Goal: Transaction & Acquisition: Book appointment/travel/reservation

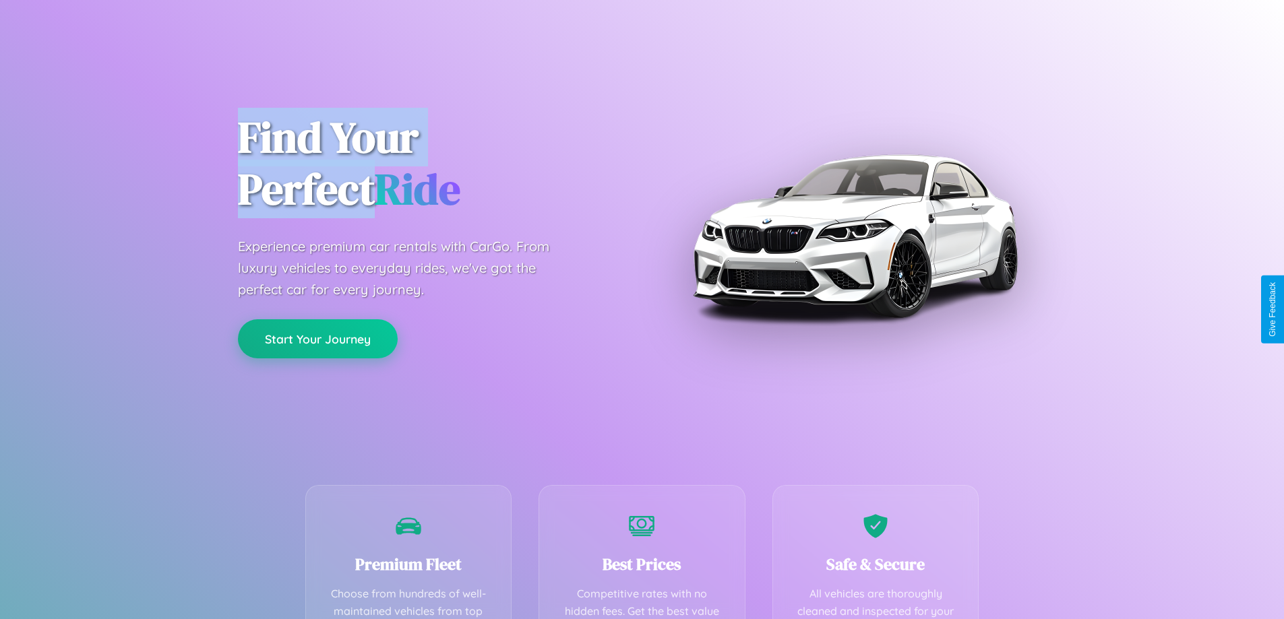
click at [317, 340] on button "Start Your Journey" at bounding box center [318, 338] width 160 height 39
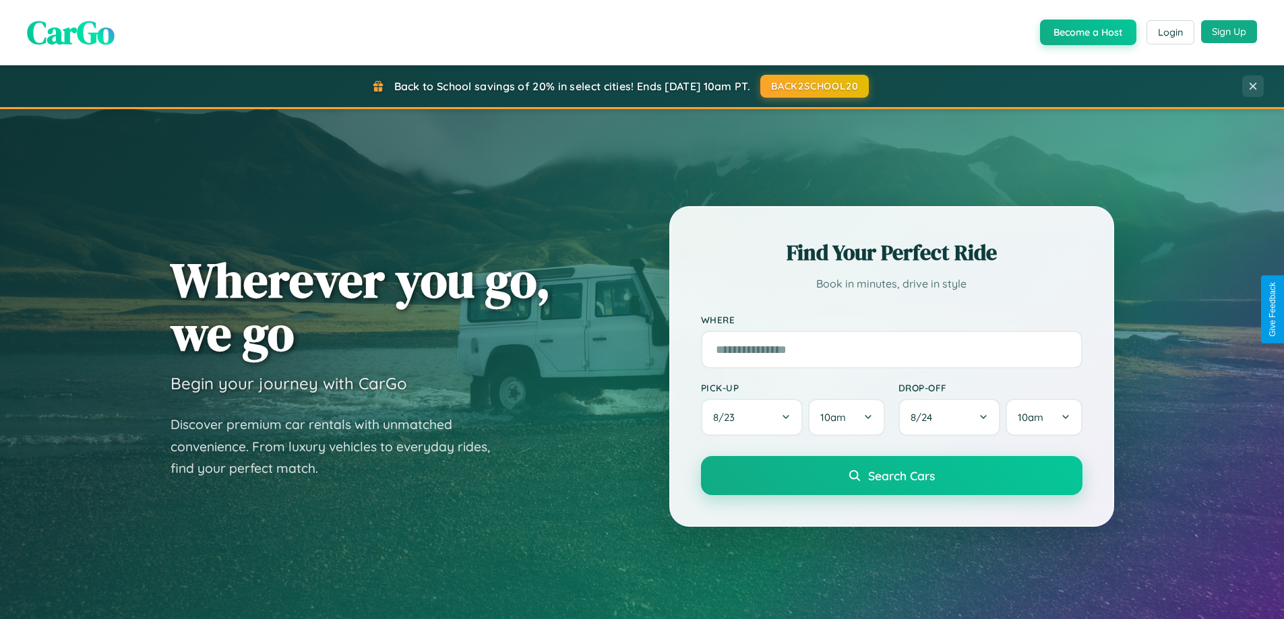
click at [1228, 32] on button "Sign Up" at bounding box center [1229, 31] width 56 height 23
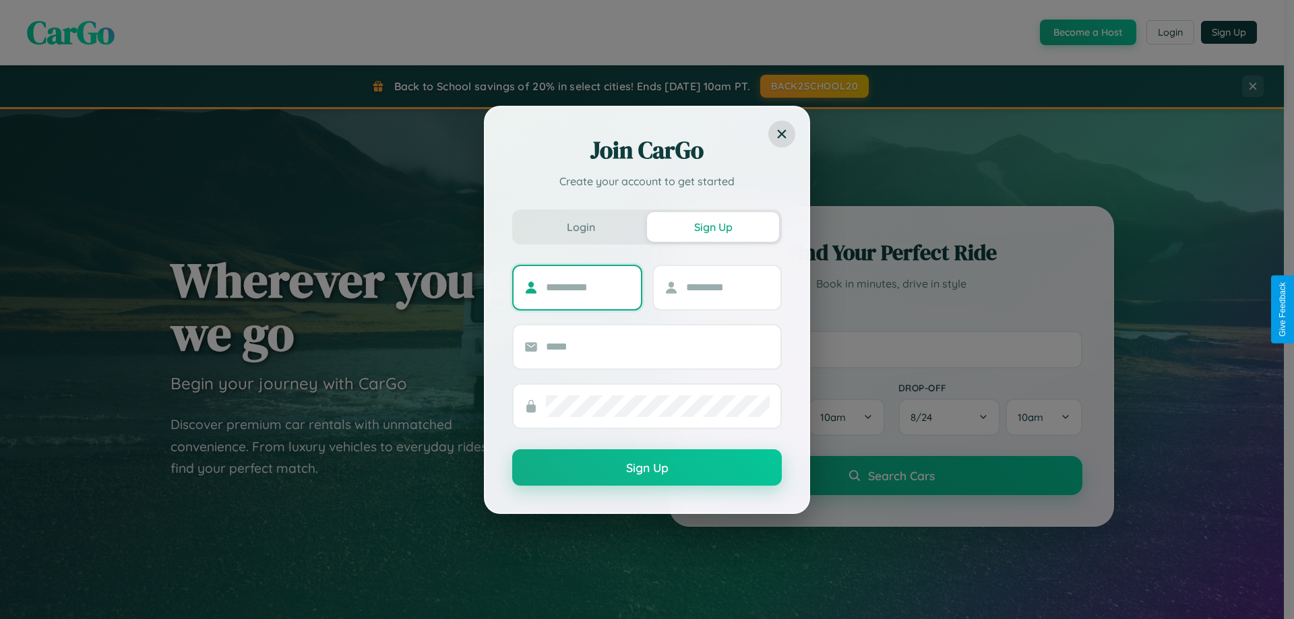
click at [588, 287] on input "text" at bounding box center [588, 288] width 84 height 22
type input "******"
click at [727, 287] on input "text" at bounding box center [728, 288] width 84 height 22
type input "*****"
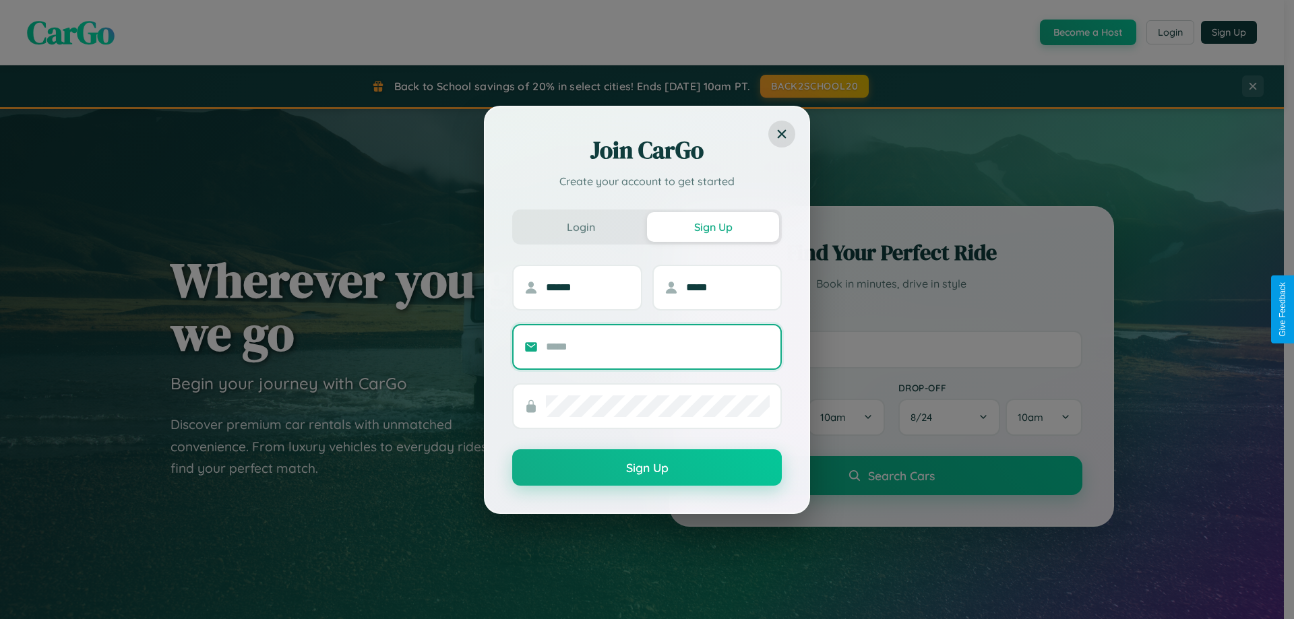
click at [658, 346] on input "text" at bounding box center [658, 347] width 224 height 22
type input "**********"
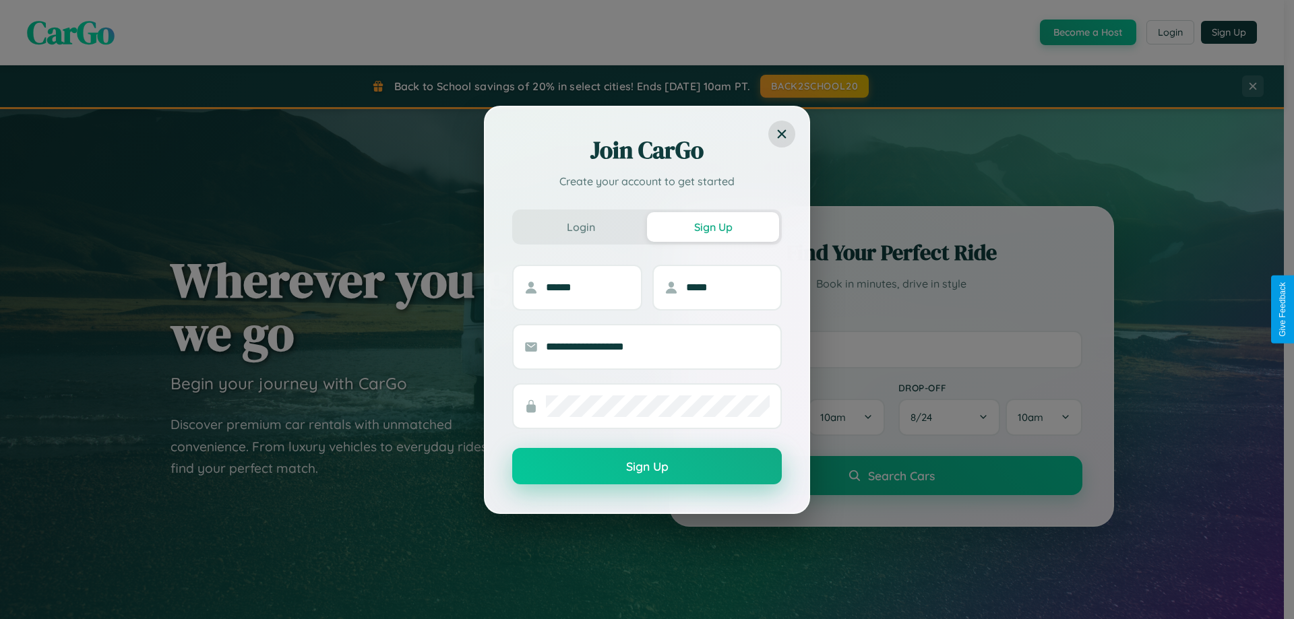
click at [647, 467] on button "Sign Up" at bounding box center [647, 466] width 270 height 36
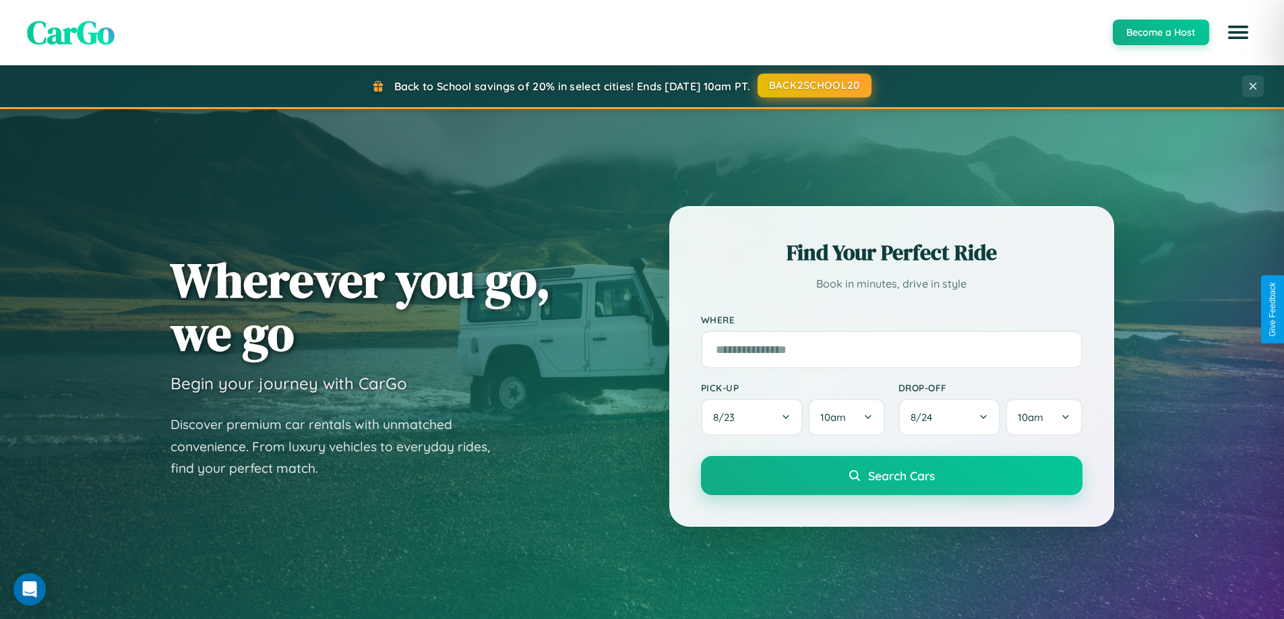
click at [813, 86] on button "BACK2SCHOOL20" at bounding box center [814, 85] width 114 height 24
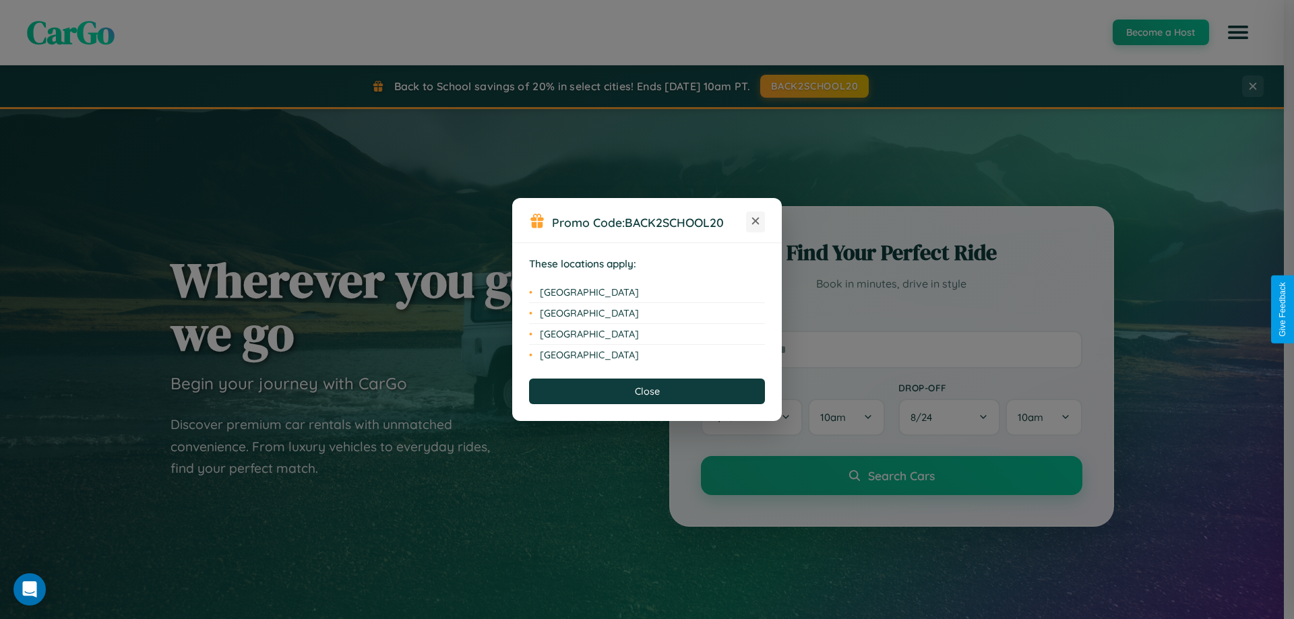
click at [755, 222] on icon at bounding box center [755, 221] width 7 height 7
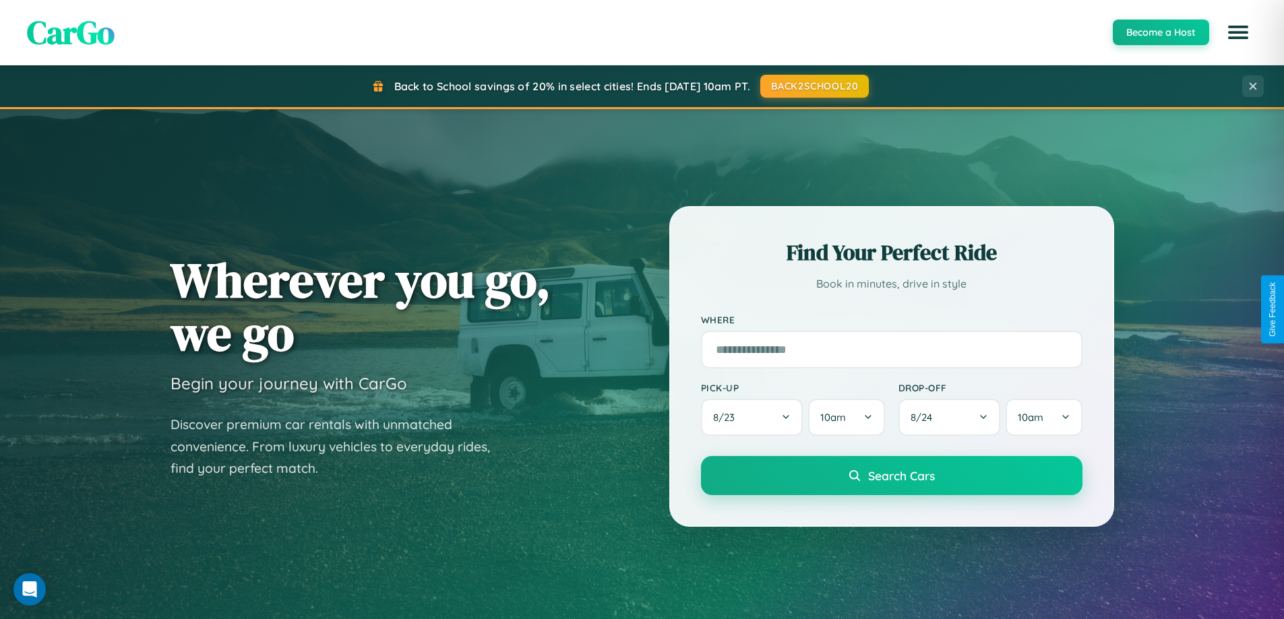
scroll to position [581, 0]
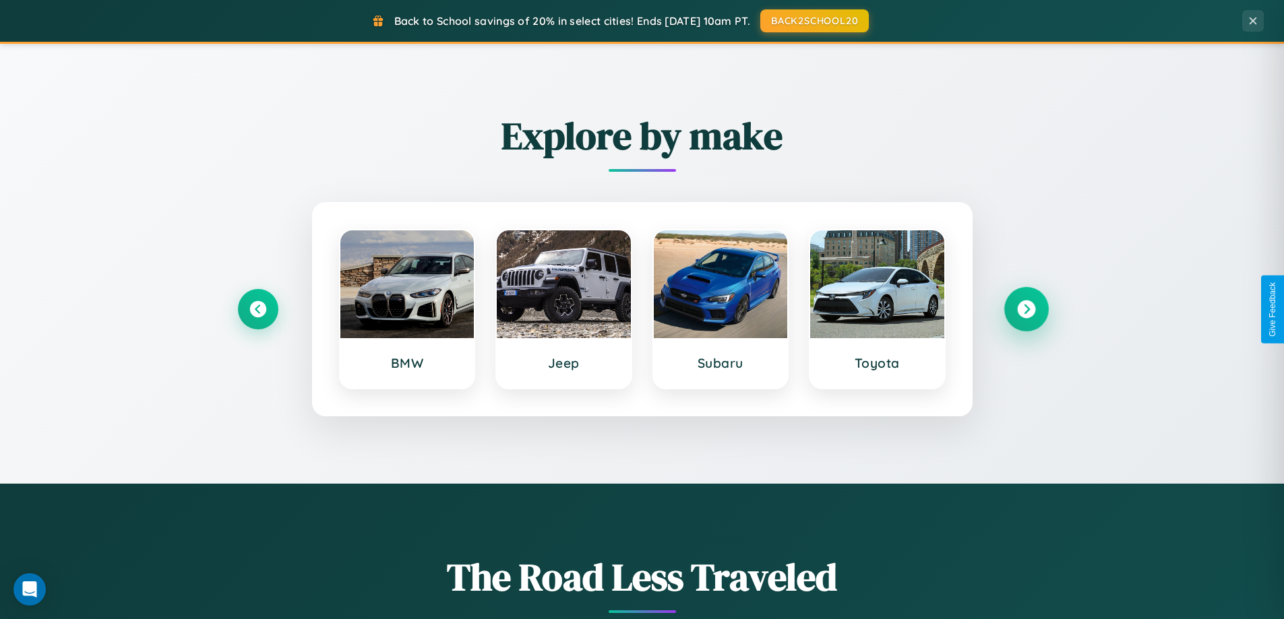
click at [1025, 309] on icon at bounding box center [1026, 310] width 18 height 18
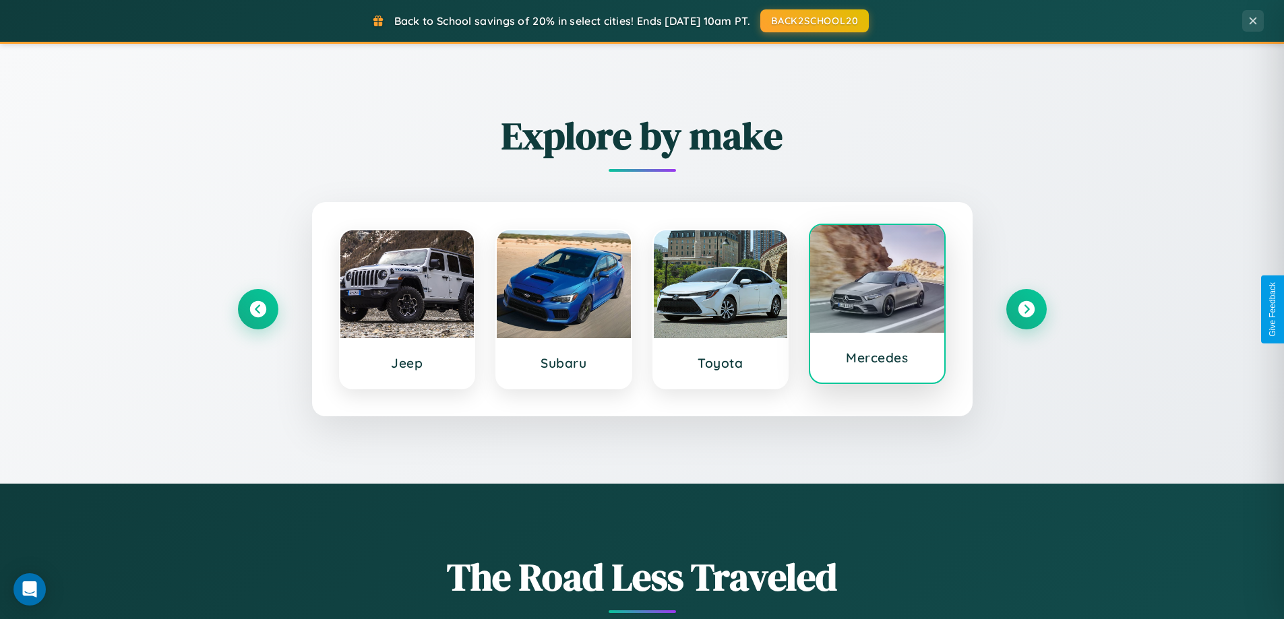
click at [877, 307] on div at bounding box center [877, 279] width 134 height 108
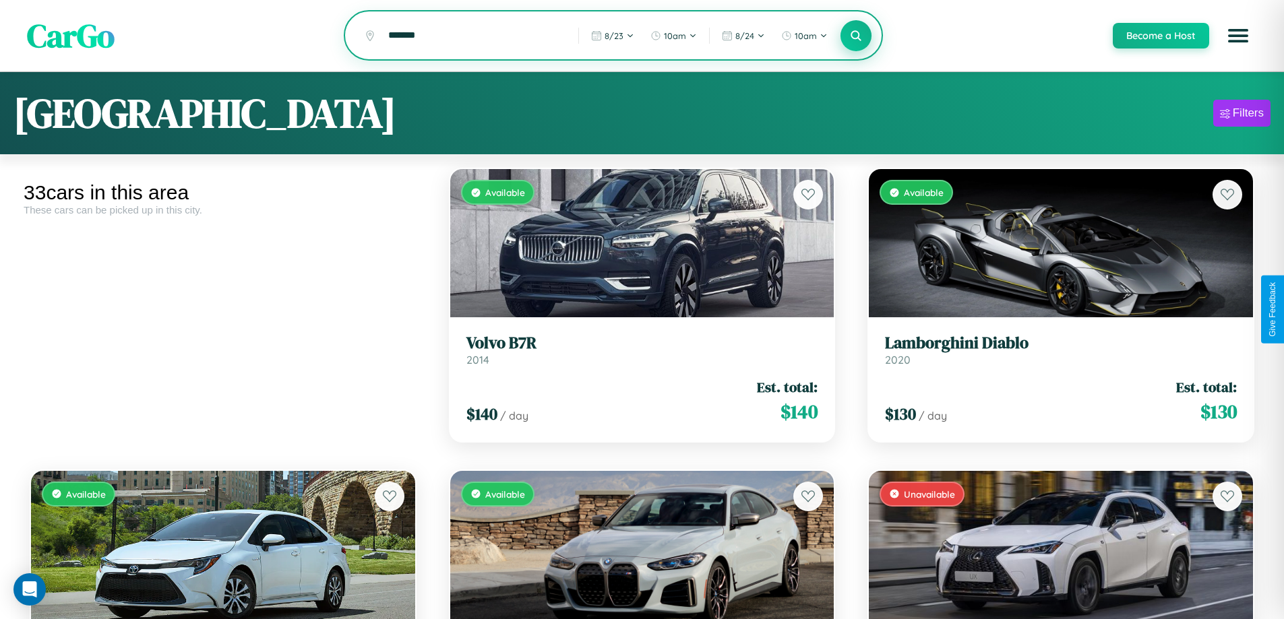
click at [855, 36] on icon at bounding box center [856, 35] width 13 height 13
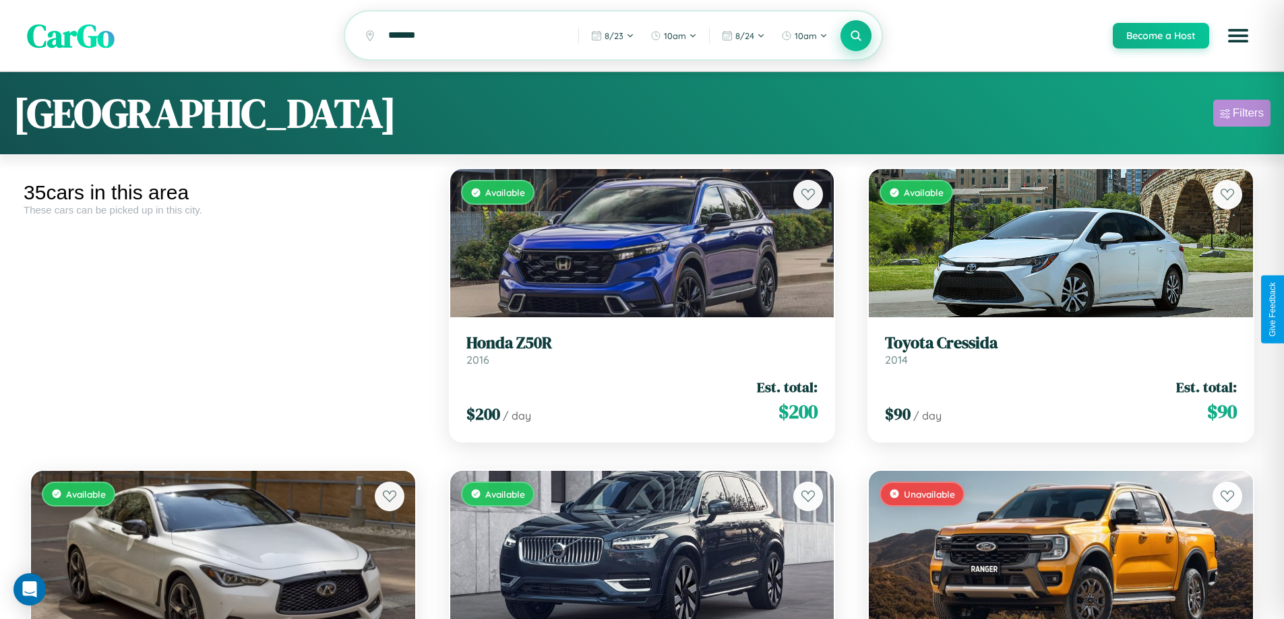
click at [1241, 115] on div "Filters" at bounding box center [1247, 112] width 31 height 13
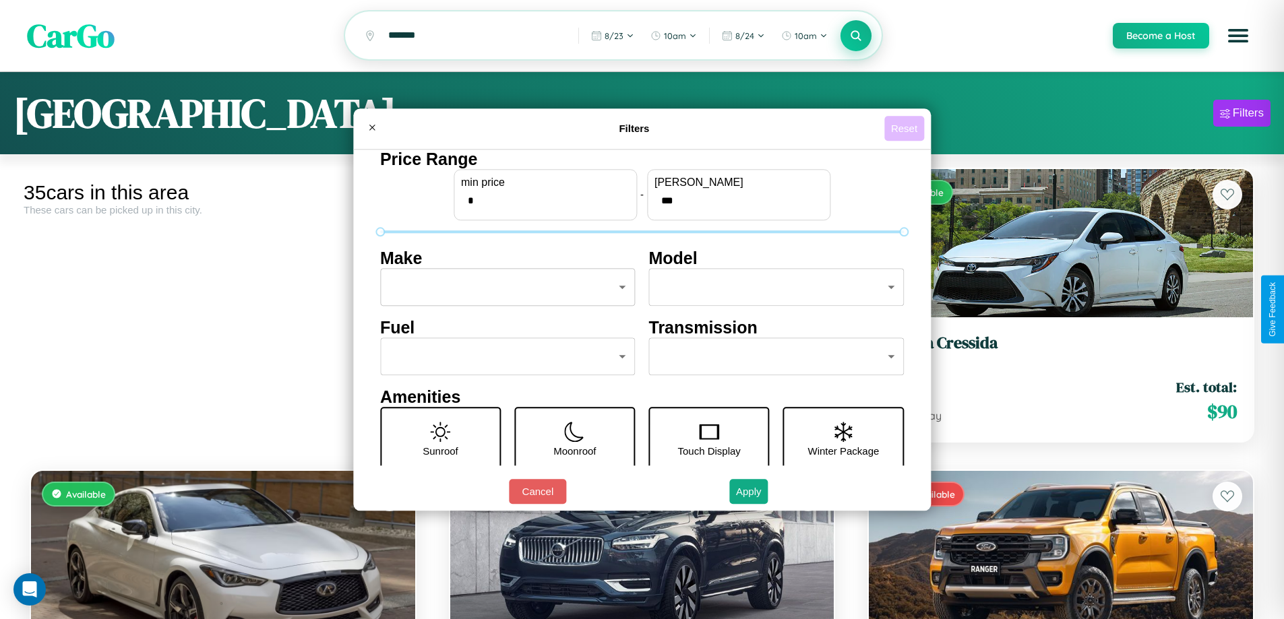
click at [906, 128] on button "Reset" at bounding box center [904, 128] width 40 height 25
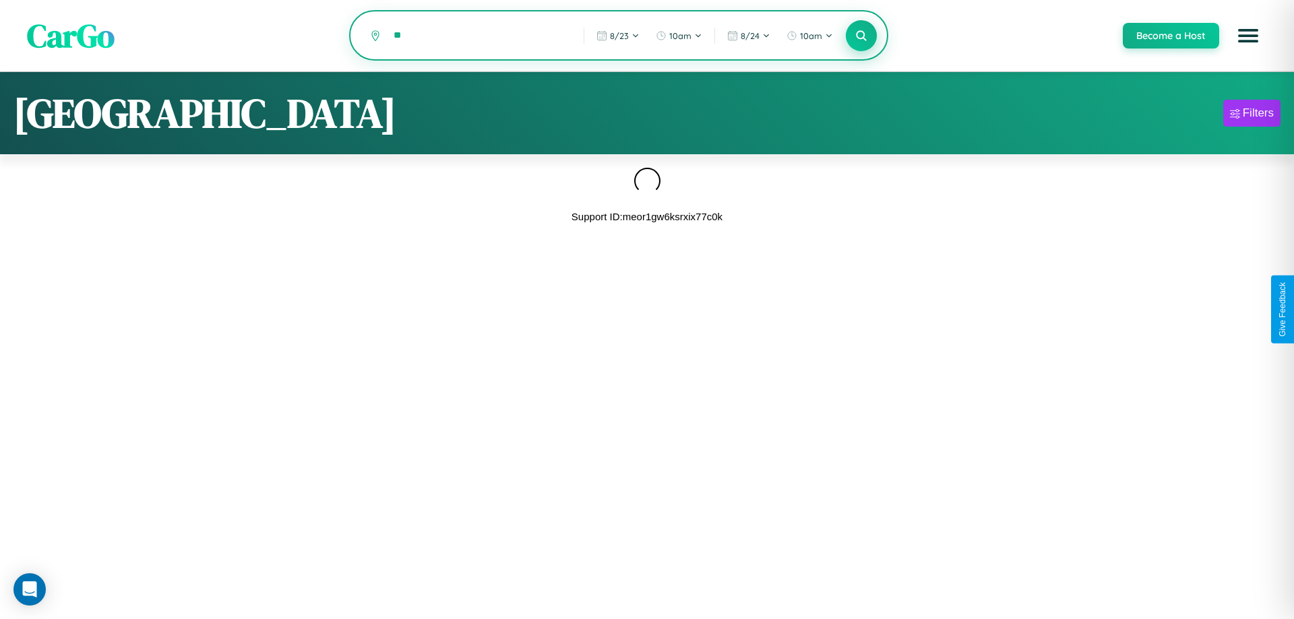
type input "*"
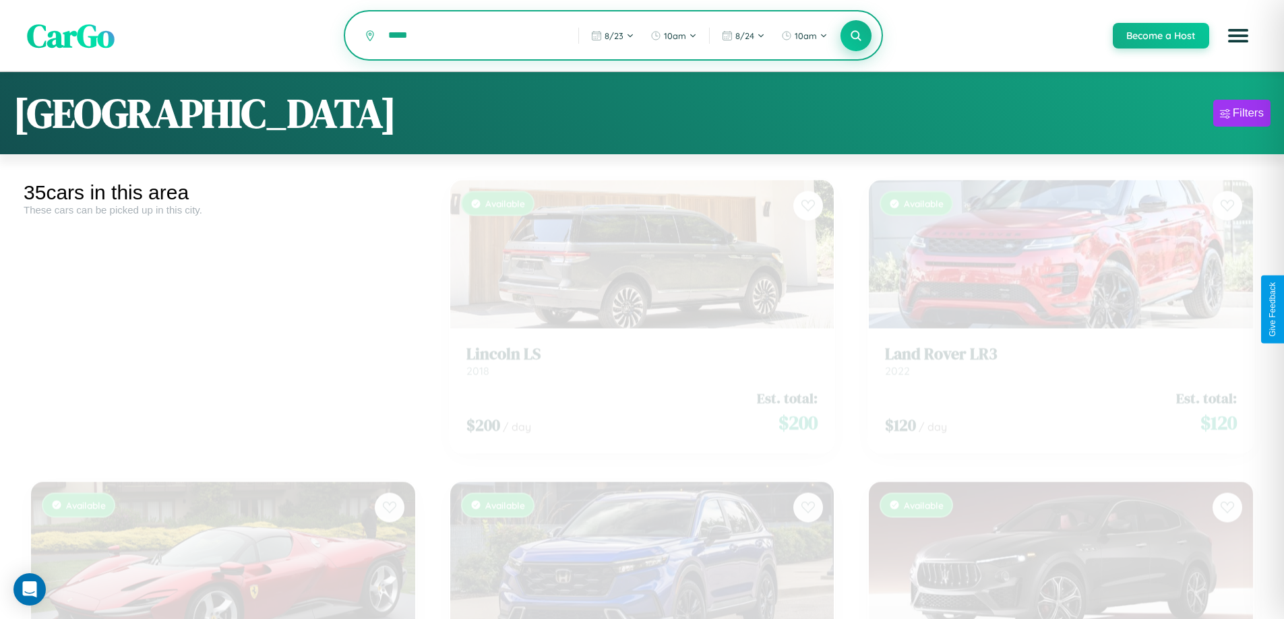
type input "*****"
click at [855, 36] on icon at bounding box center [856, 35] width 13 height 13
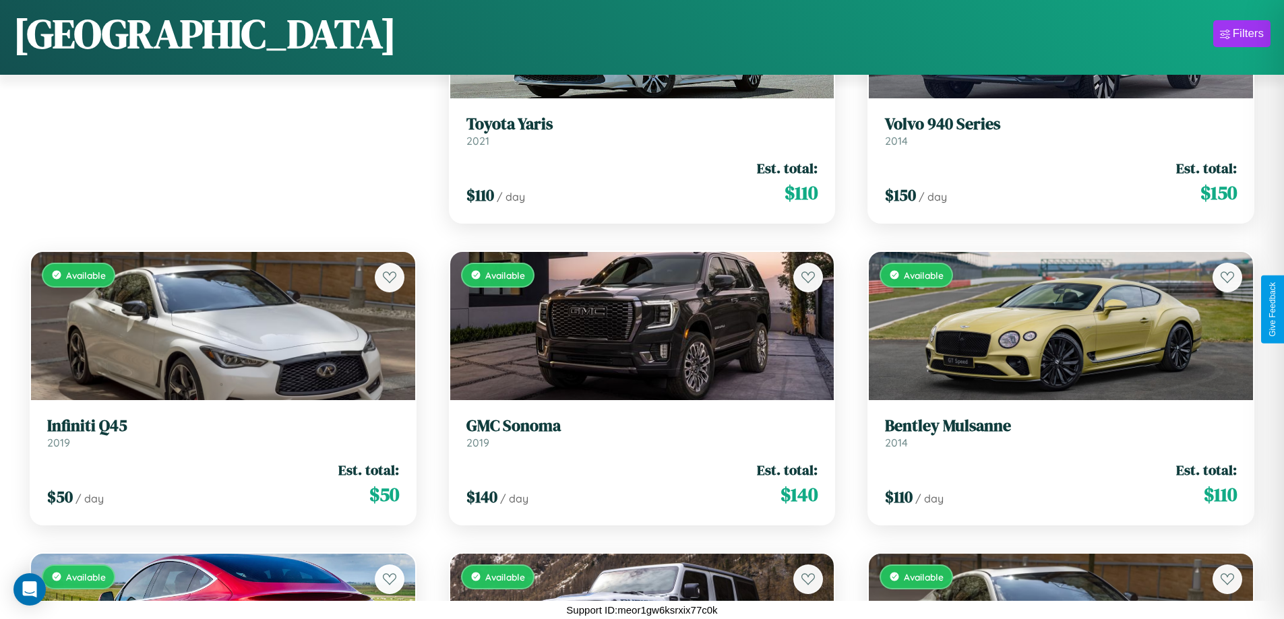
scroll to position [1095, 0]
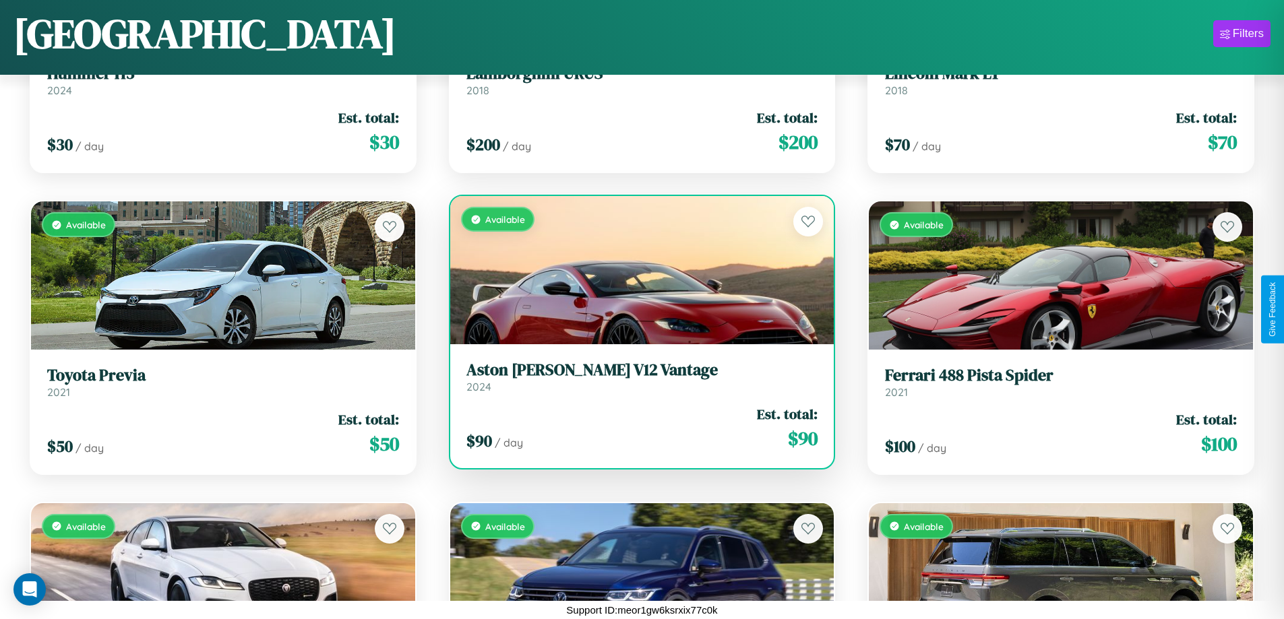
click at [636, 382] on link "Aston Martin V12 Vantage 2024" at bounding box center [642, 376] width 352 height 33
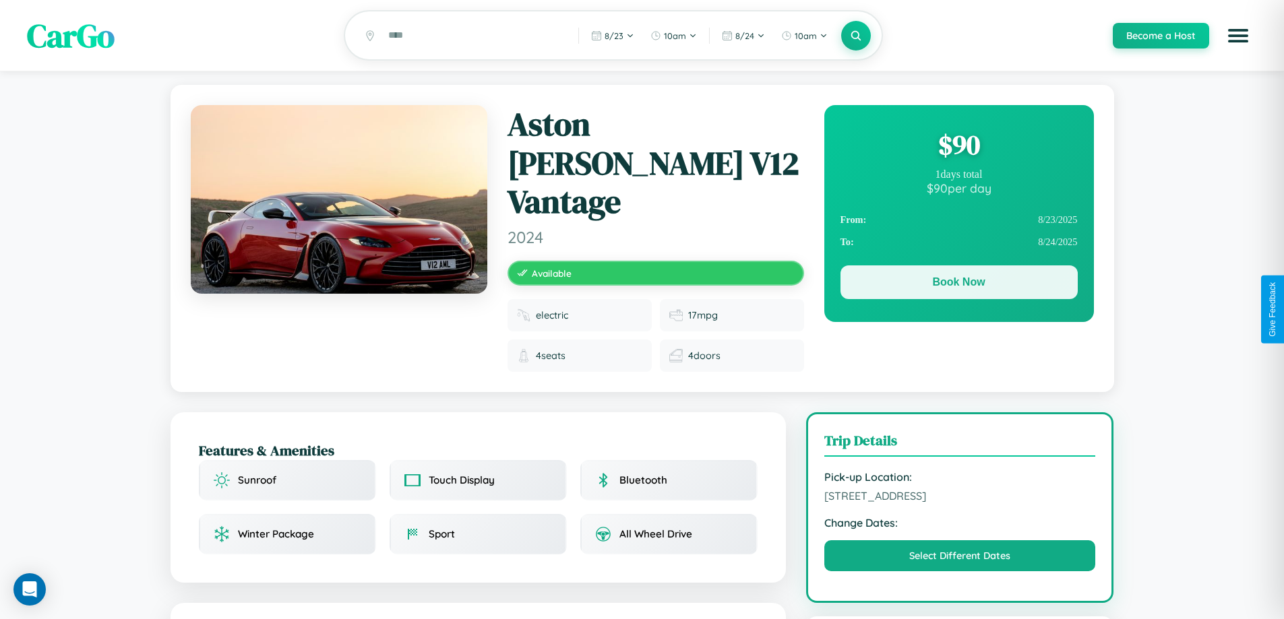
click at [958, 284] on button "Book Now" at bounding box center [958, 282] width 237 height 34
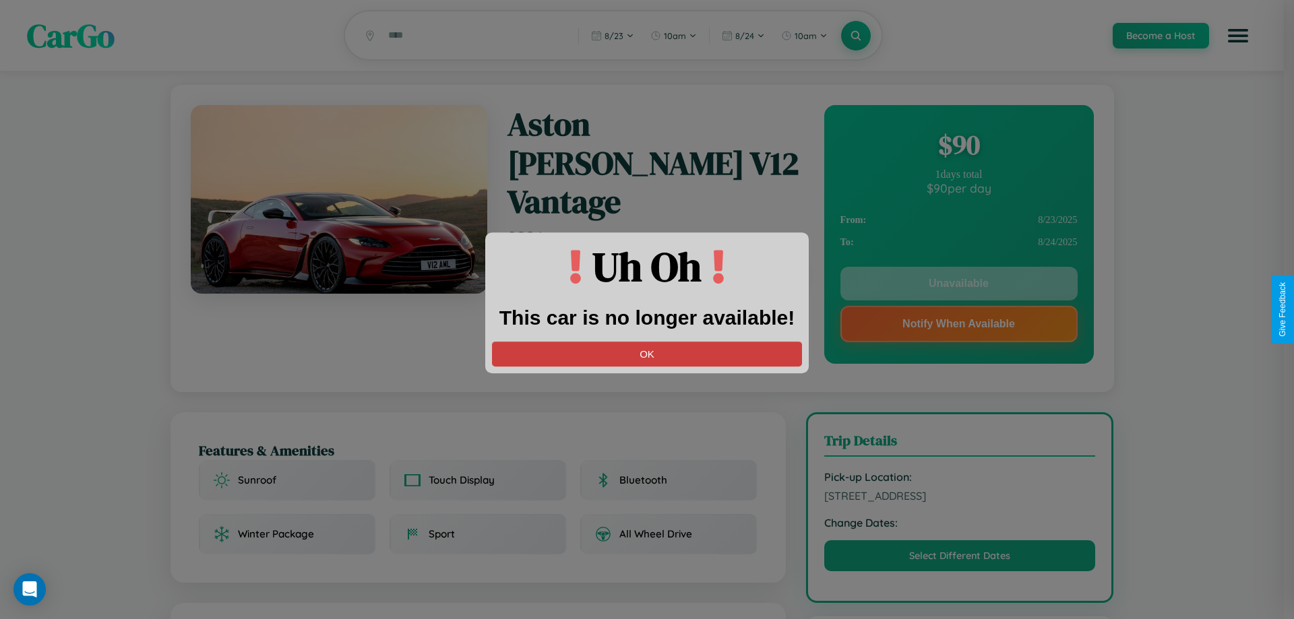
click at [647, 354] on button "OK" at bounding box center [647, 354] width 310 height 25
